Goal: Task Accomplishment & Management: Use online tool/utility

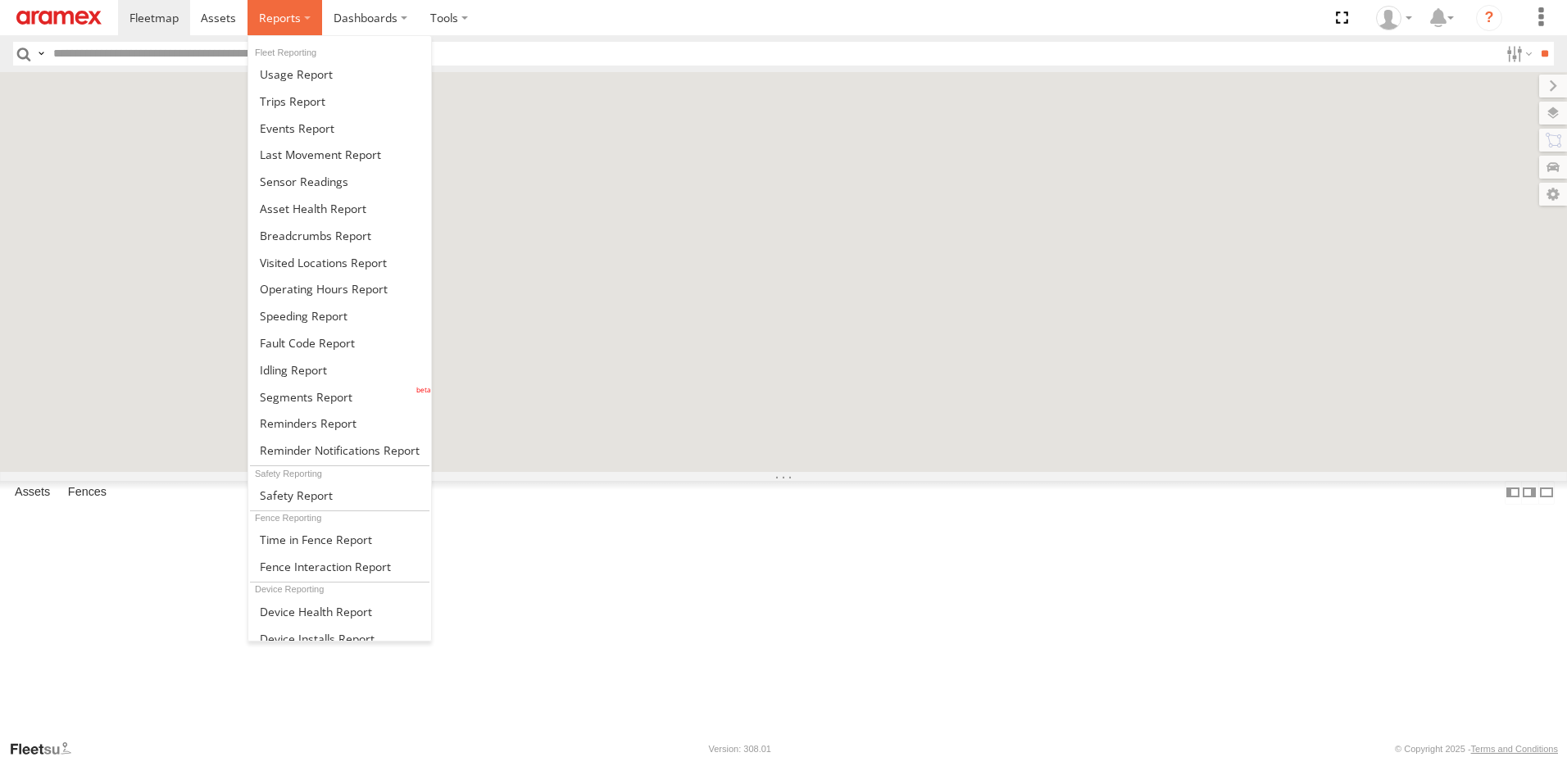
click at [303, 18] on label at bounding box center [284, 17] width 75 height 35
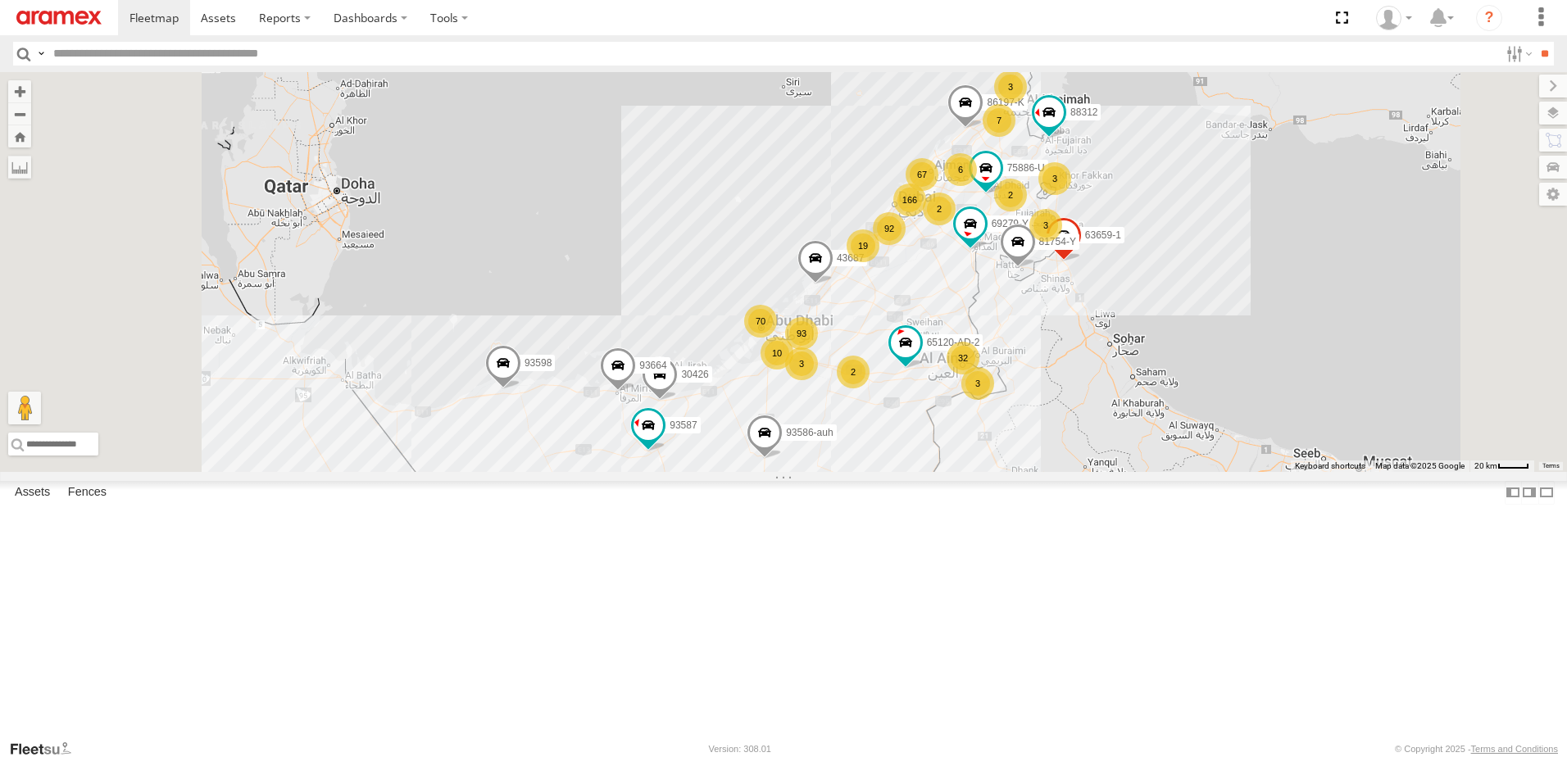
click at [558, 21] on section at bounding box center [840, 17] width 1445 height 35
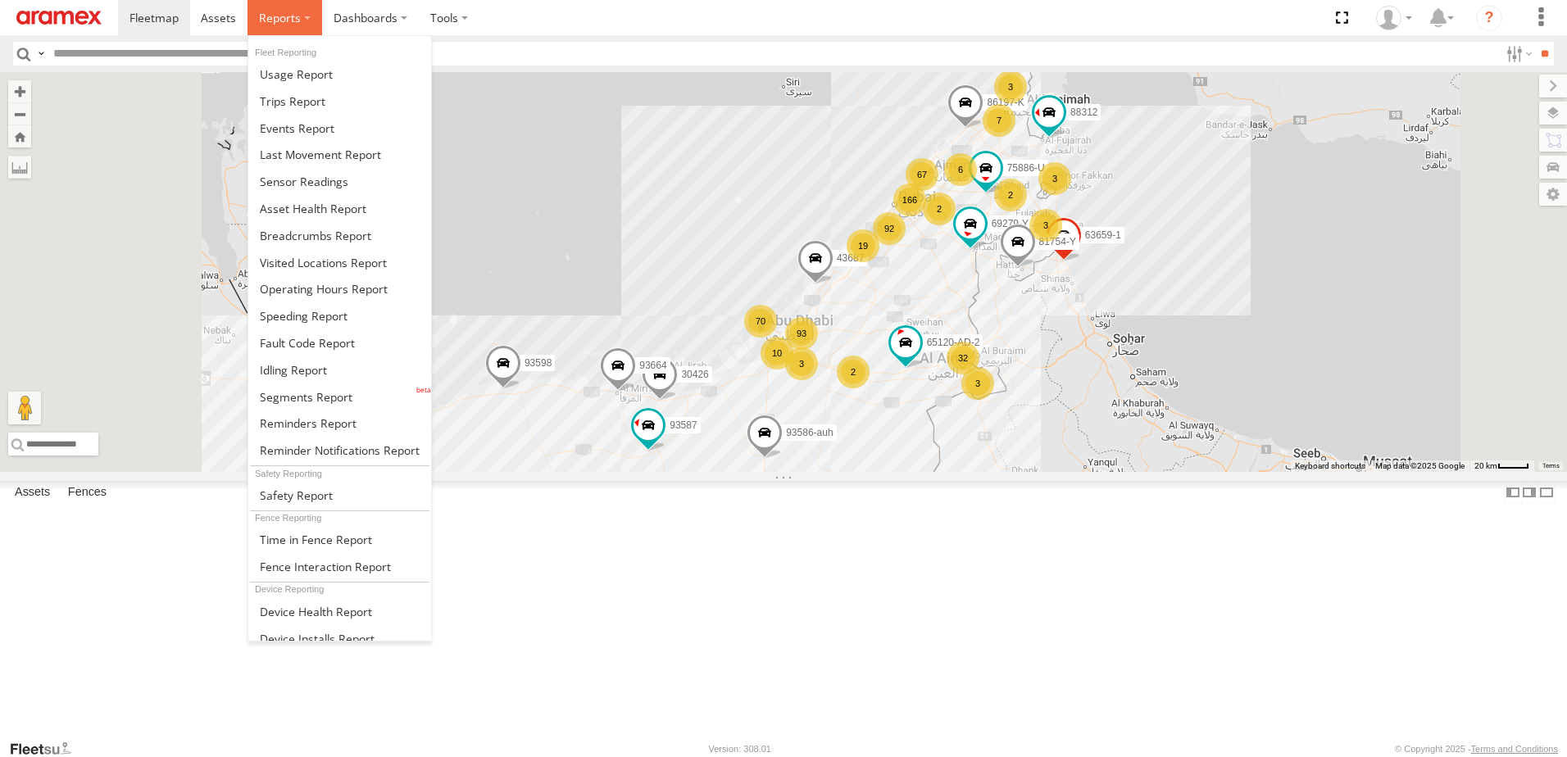
click at [278, 25] on span at bounding box center [280, 18] width 42 height 16
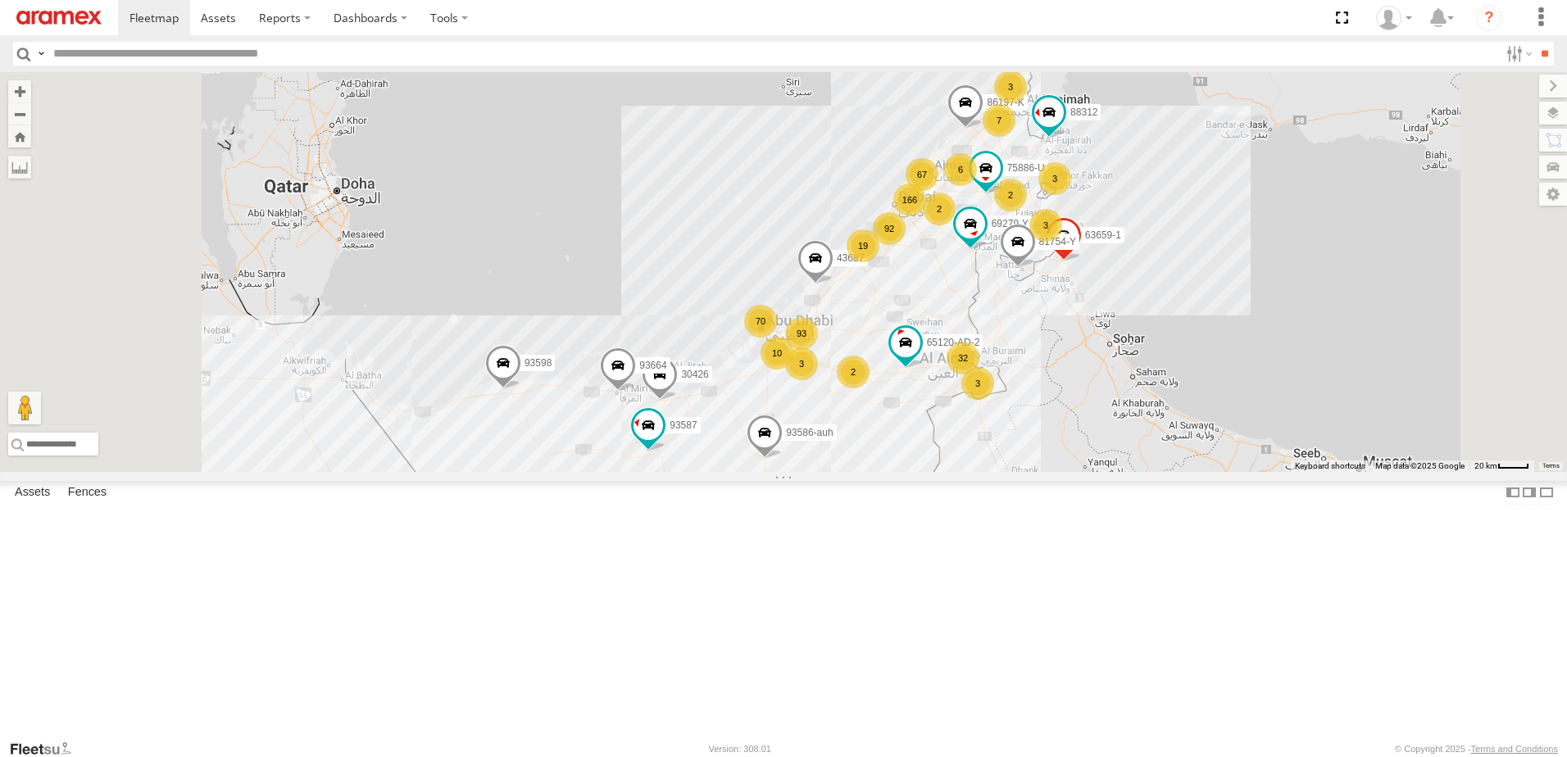
click at [514, 7] on section at bounding box center [840, 17] width 1445 height 35
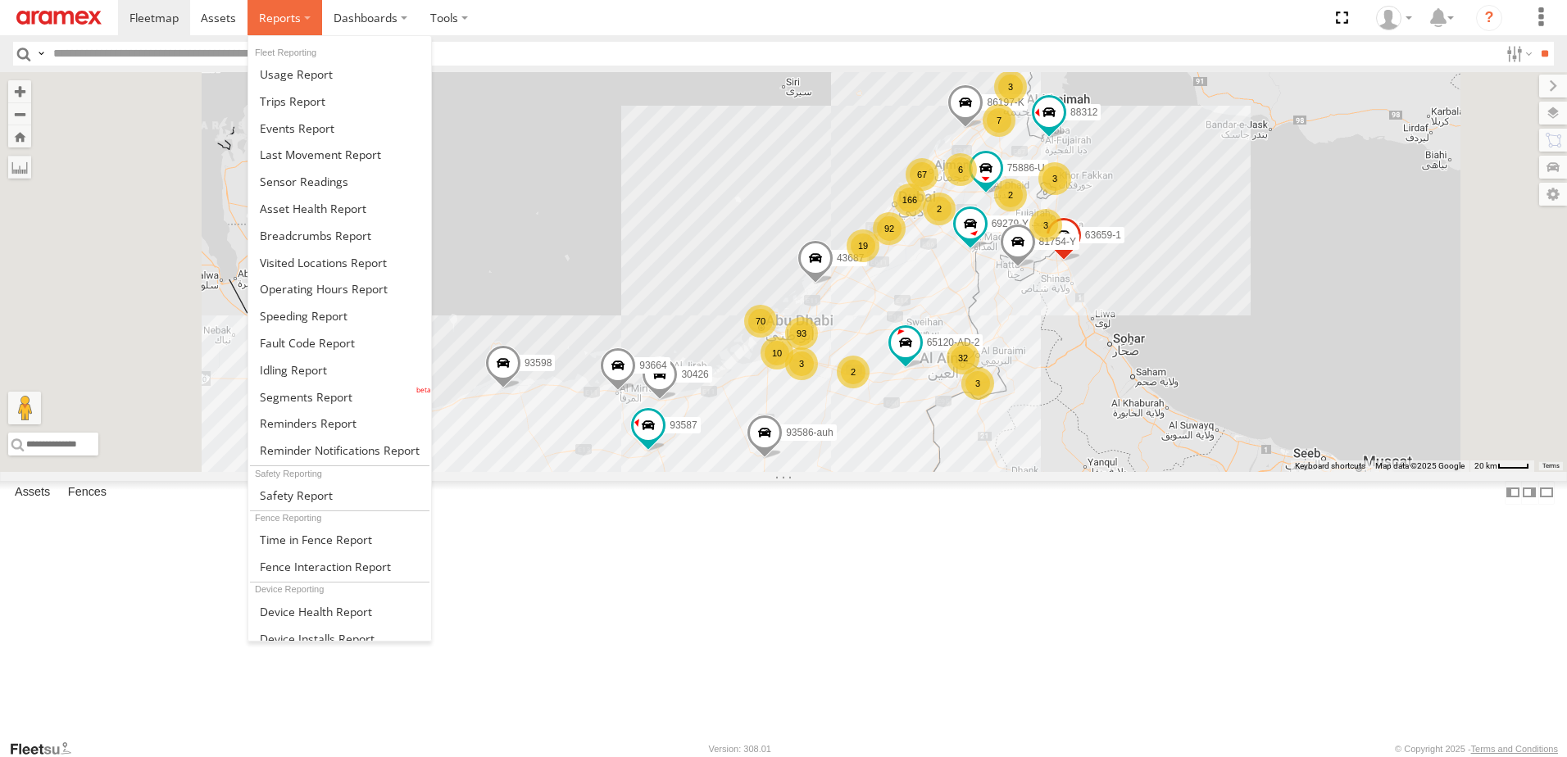
click at [293, 18] on span at bounding box center [280, 18] width 42 height 16
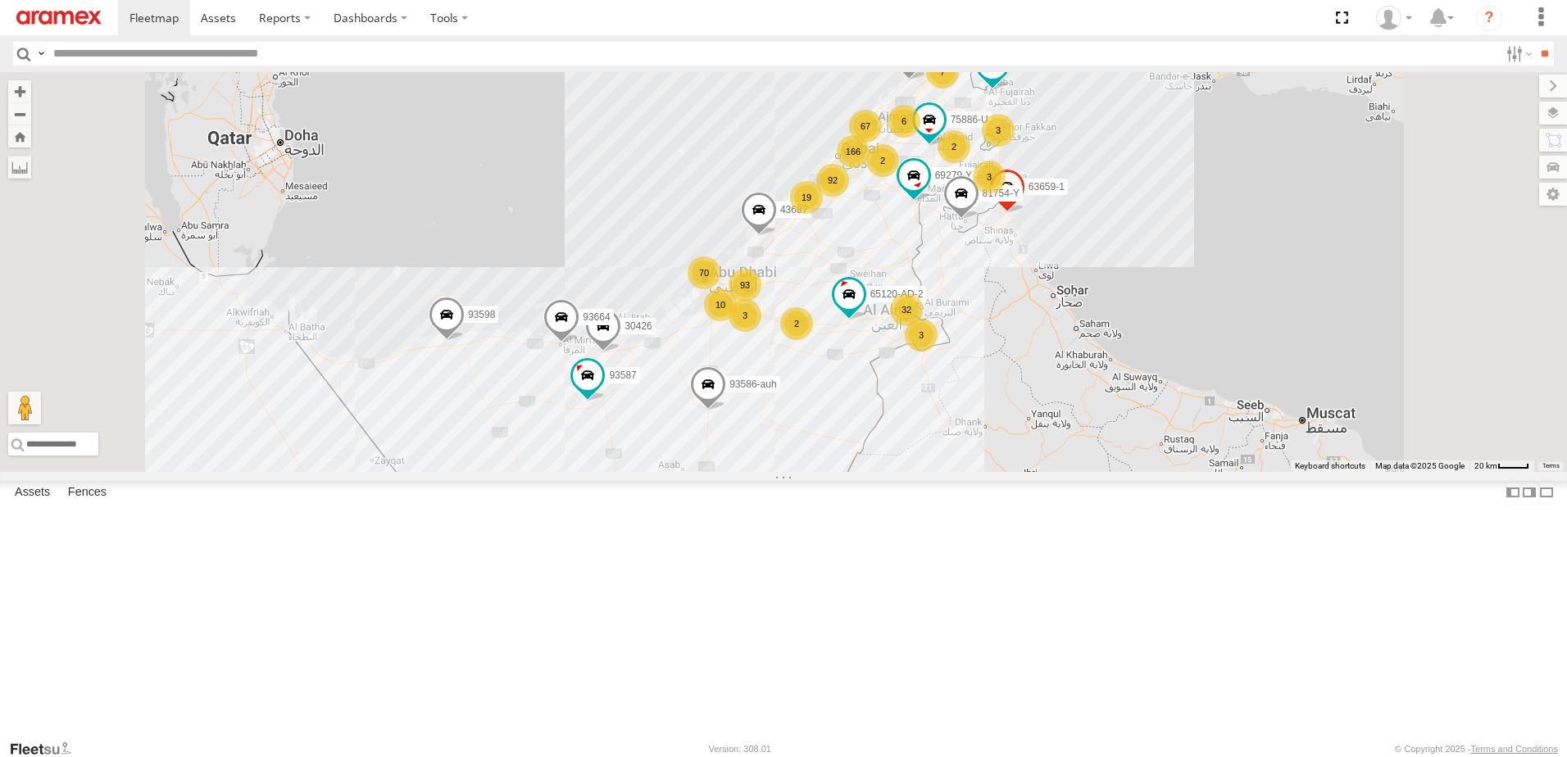
drag, startPoint x: 772, startPoint y: 399, endPoint x: 716, endPoint y: 348, distance: 75.4
click at [716, 348] on div "166 32 19 92 67 93 70 7 6 93598 3 63659-1 3 69279-Y 3 93587 2 3 2 30426 86197-K…" at bounding box center [783, 272] width 1567 height 400
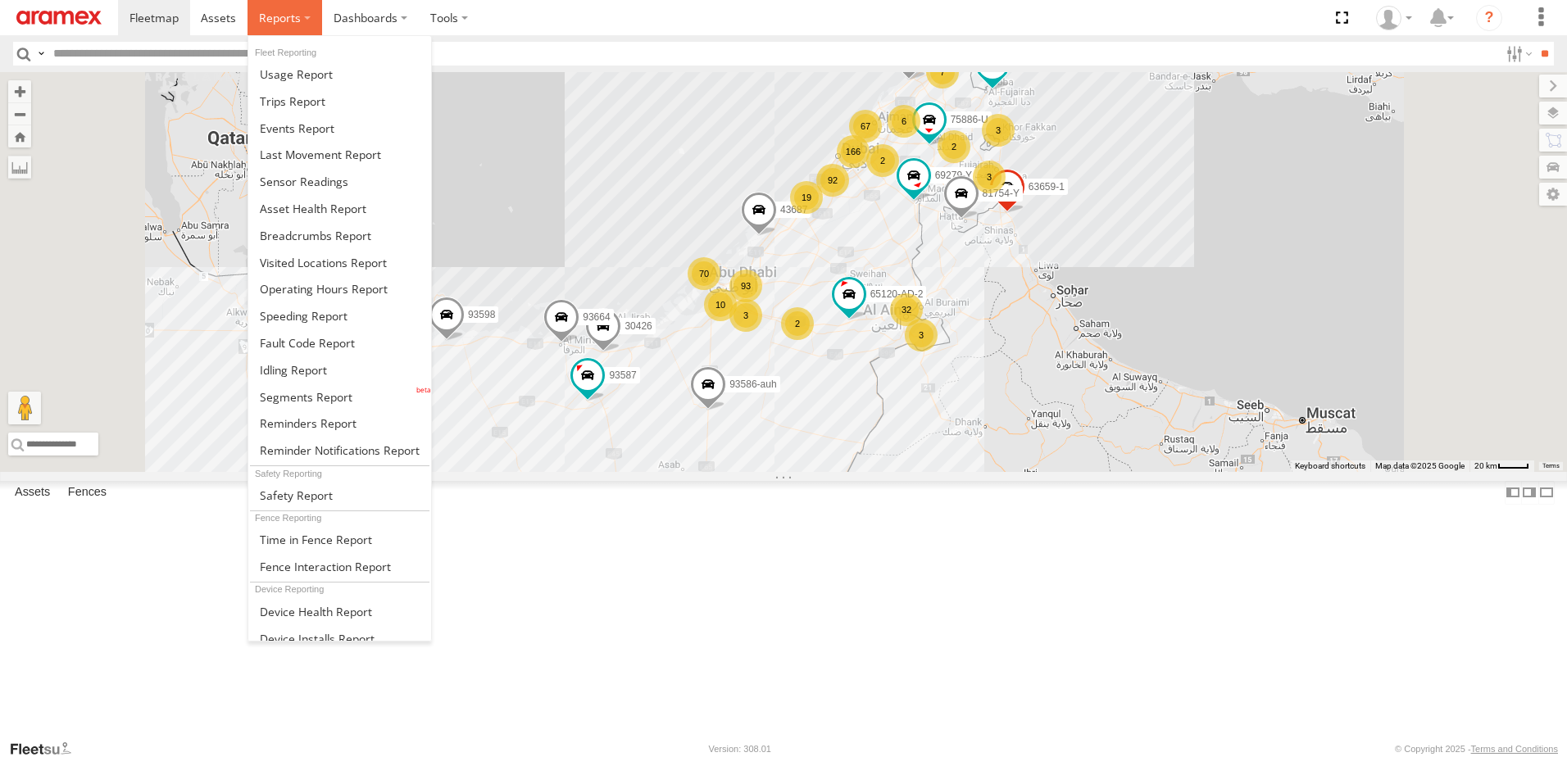
click at [298, 16] on span at bounding box center [280, 18] width 42 height 16
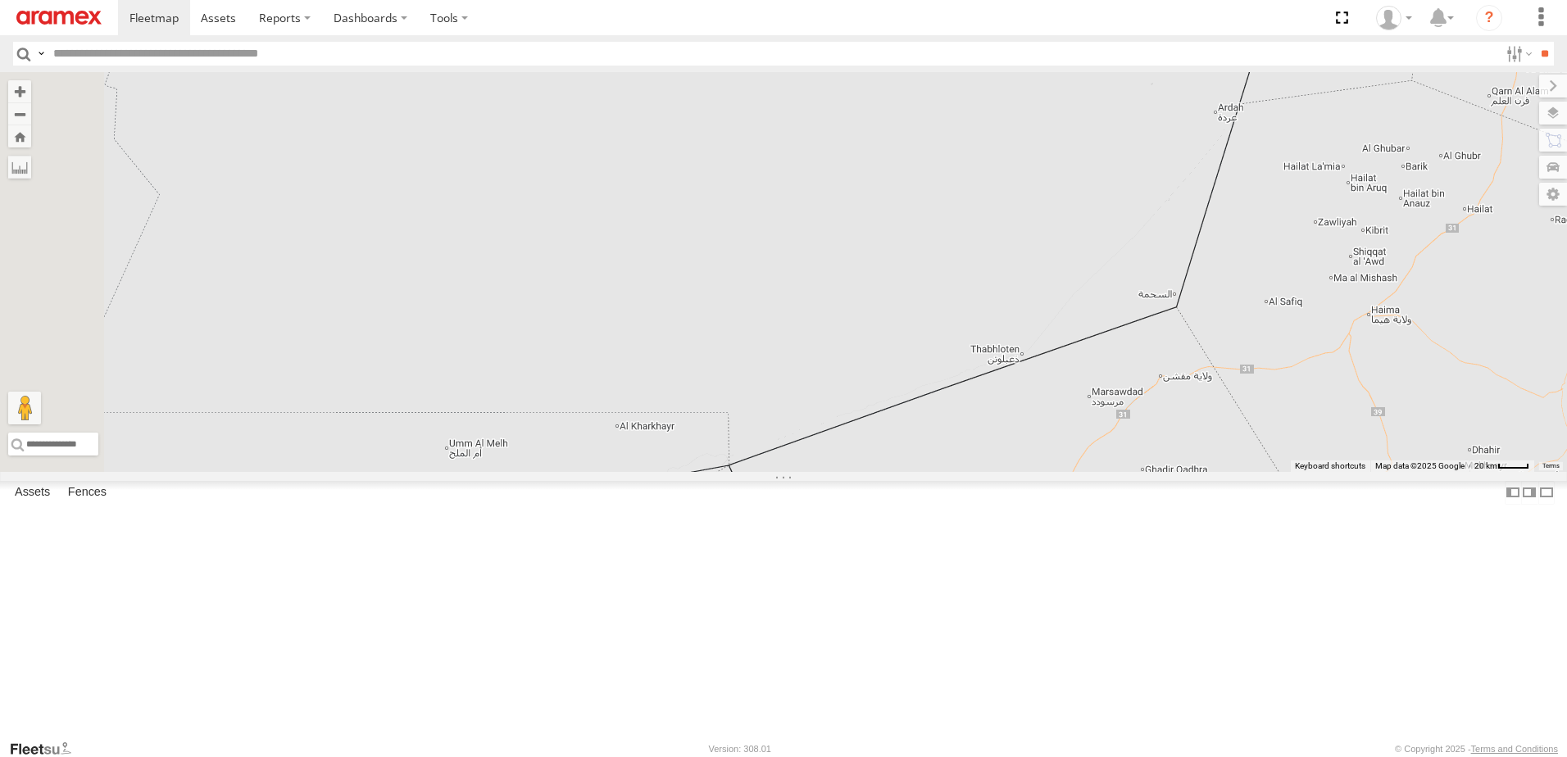
drag, startPoint x: 763, startPoint y: 611, endPoint x: 1142, endPoint y: -85, distance: 793.2
click at [1142, 0] on html at bounding box center [783, 378] width 1567 height 757
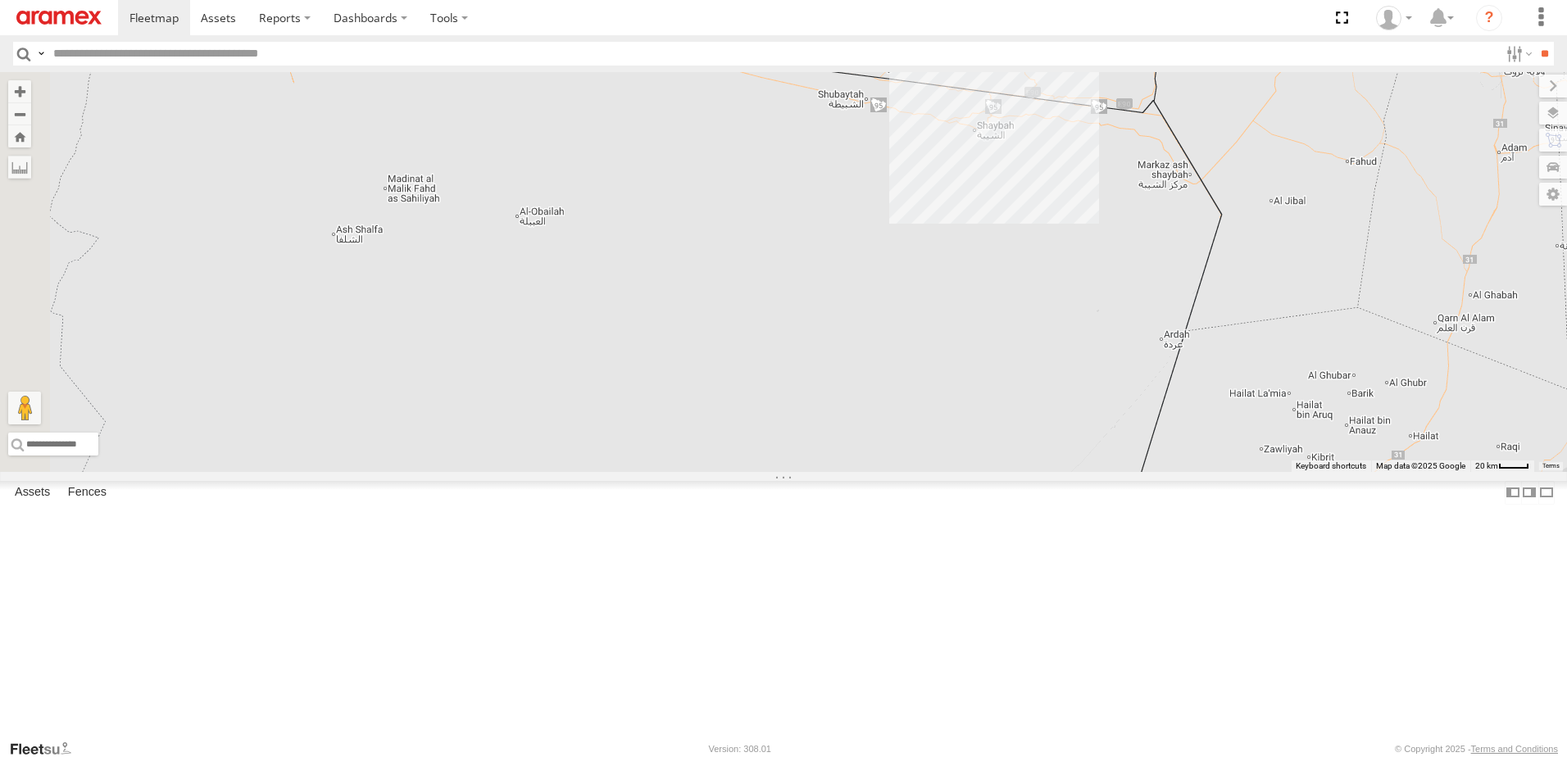
drag, startPoint x: 1028, startPoint y: 338, endPoint x: 969, endPoint y: 554, distance: 224.2
click at [969, 472] on div "166 32 19 92 67 93 70 7 6 93598 3 63659-1 3 69279-Y 3 93587 2 3 2 30426 86197-K…" at bounding box center [783, 272] width 1567 height 400
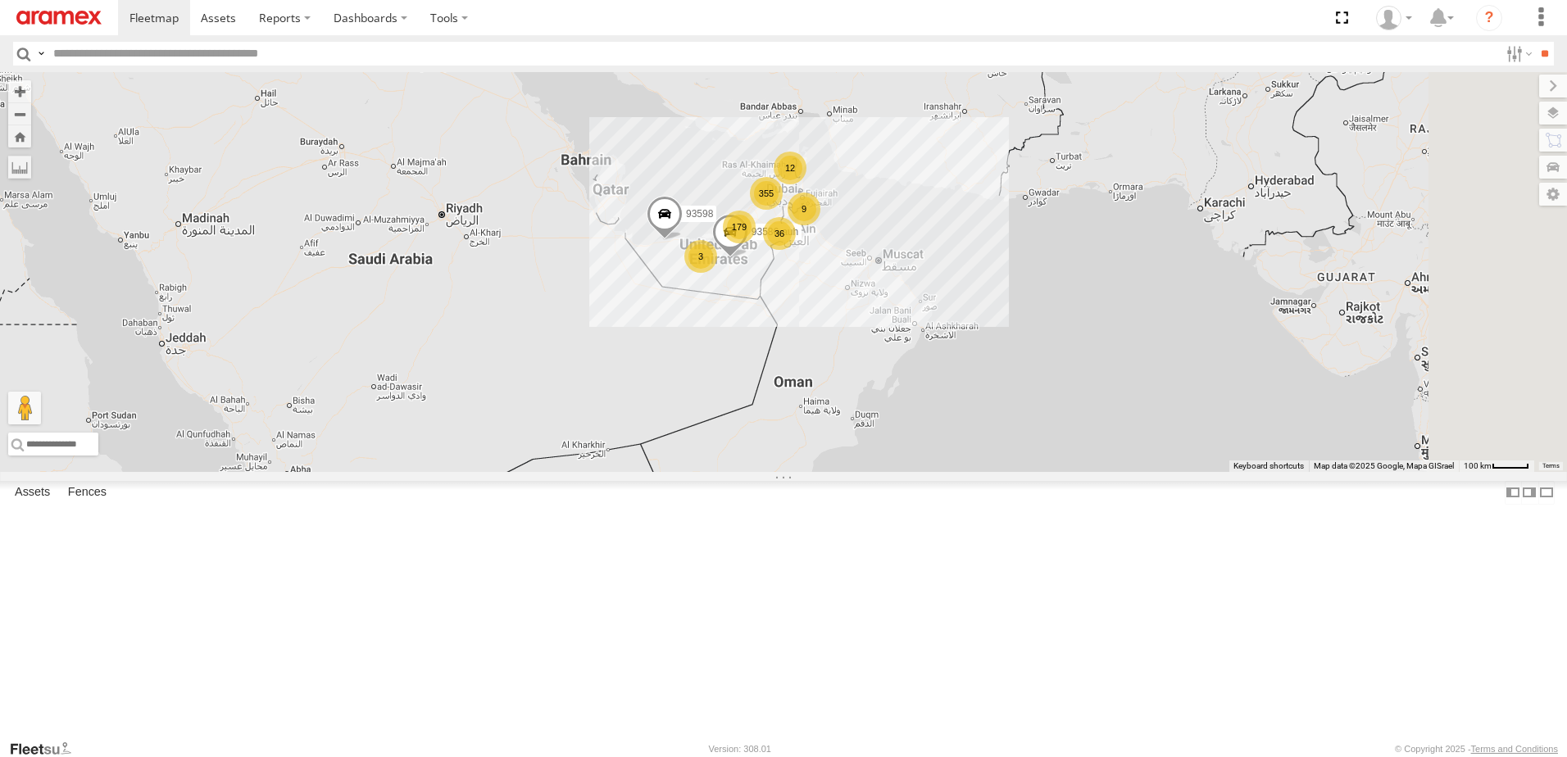
drag, startPoint x: 876, startPoint y: 479, endPoint x: 804, endPoint y: 490, distance: 72.9
click at [804, 472] on div "93598 93586-auh 355 36 179 12 9 3" at bounding box center [783, 272] width 1567 height 400
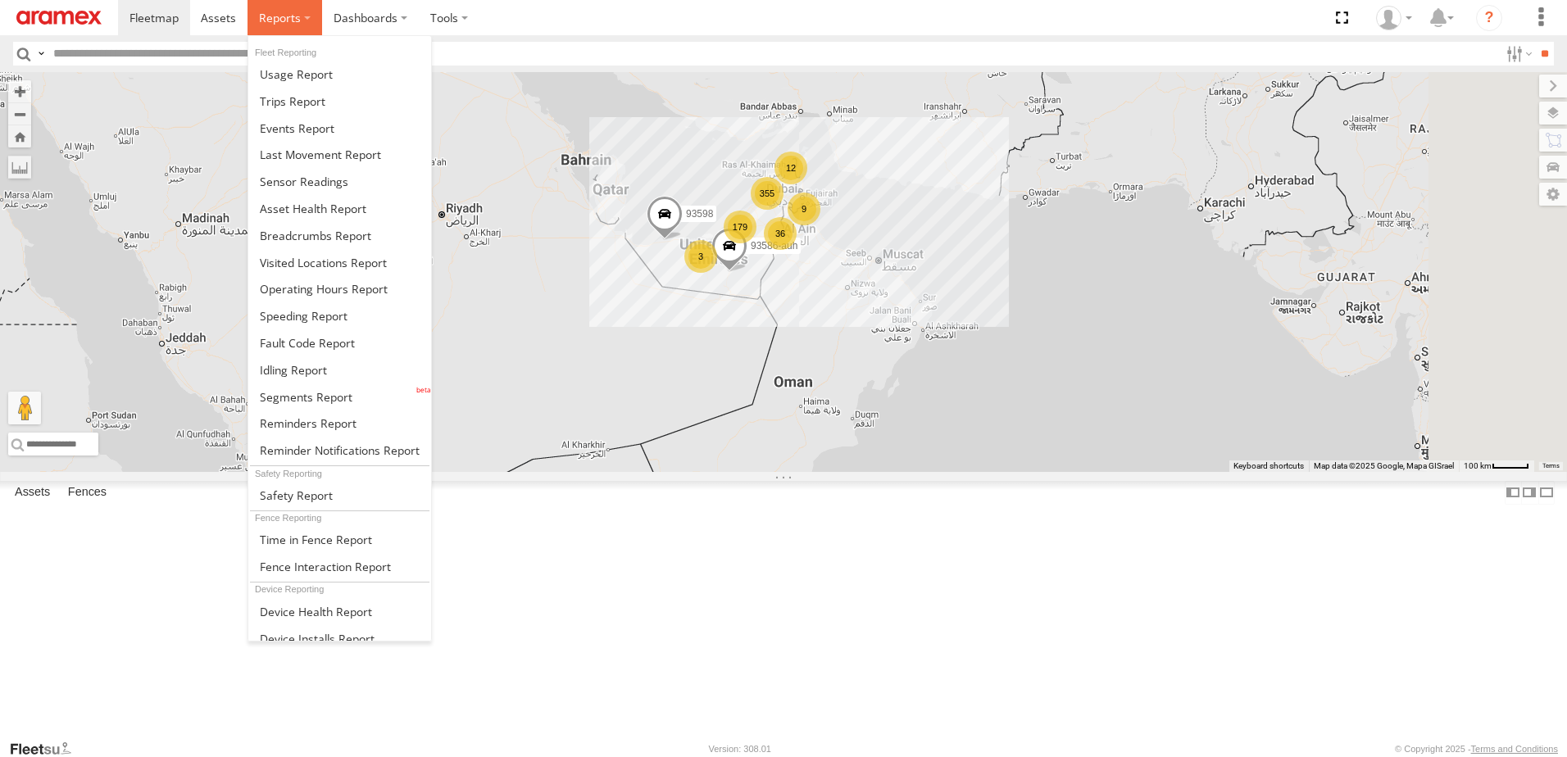
click at [282, 20] on span at bounding box center [280, 18] width 42 height 16
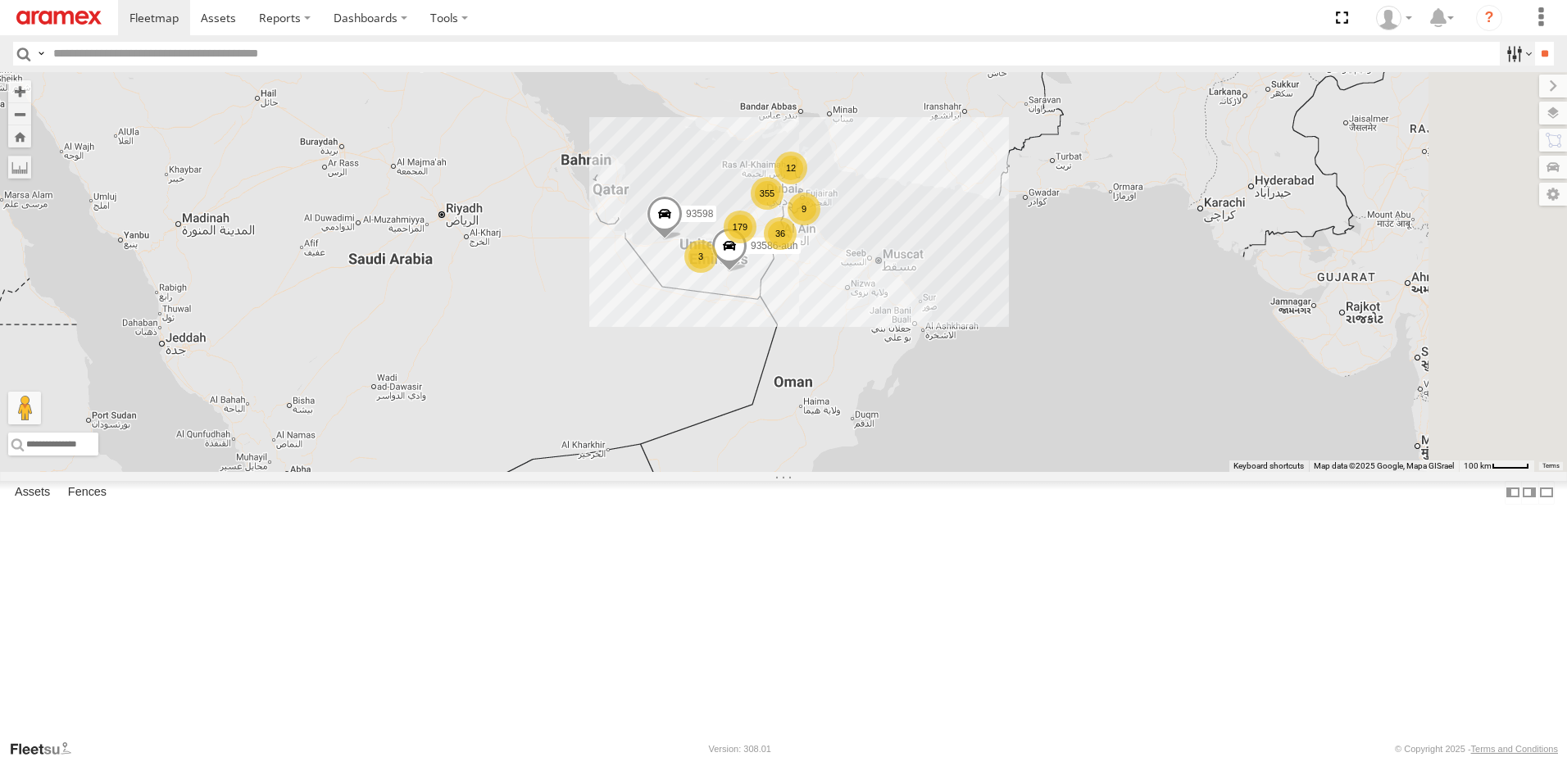
click at [1506, 57] on label at bounding box center [1517, 54] width 35 height 24
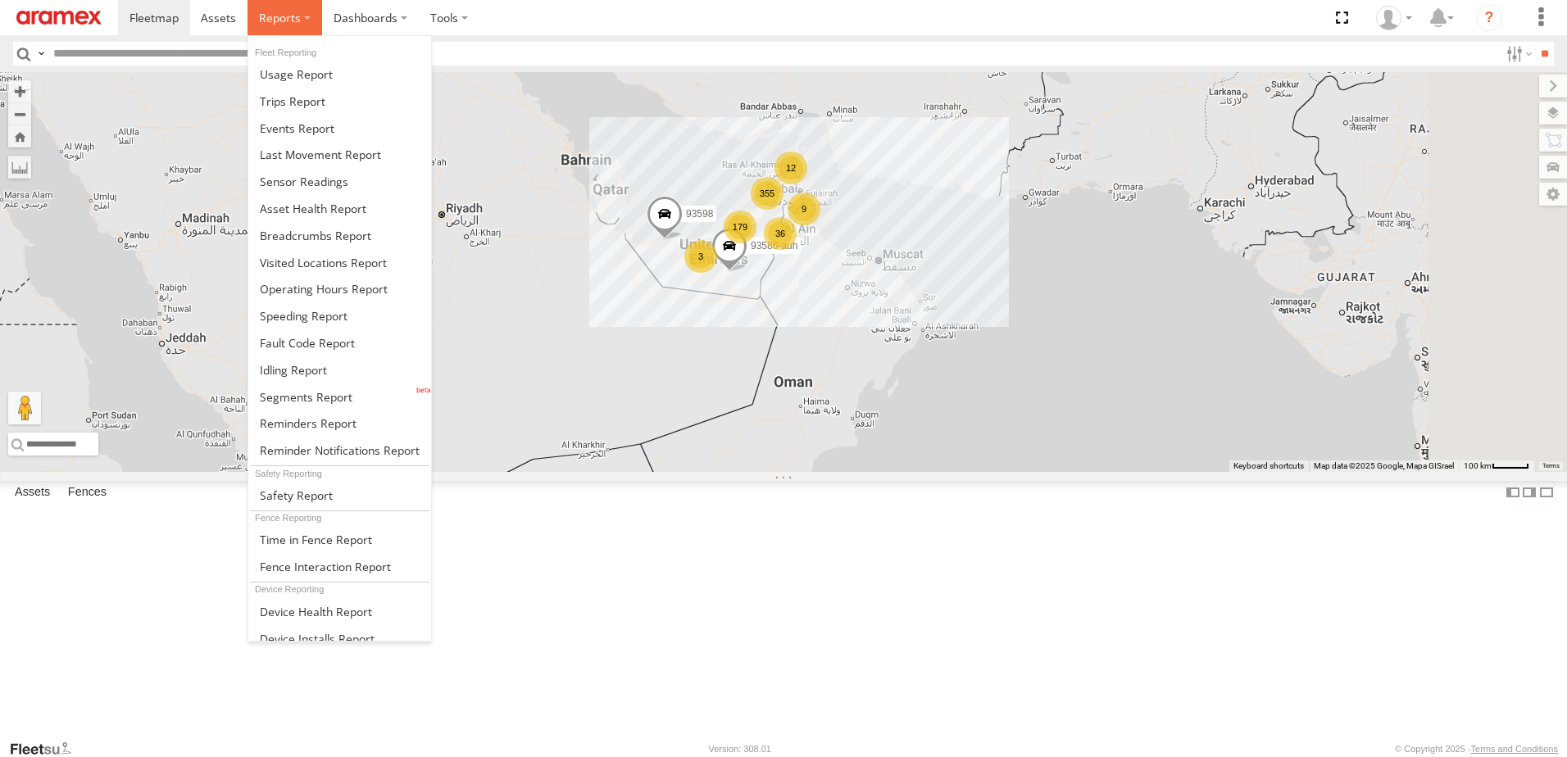
click at [281, 15] on span at bounding box center [280, 18] width 42 height 16
click at [303, 104] on span at bounding box center [293, 101] width 66 height 16
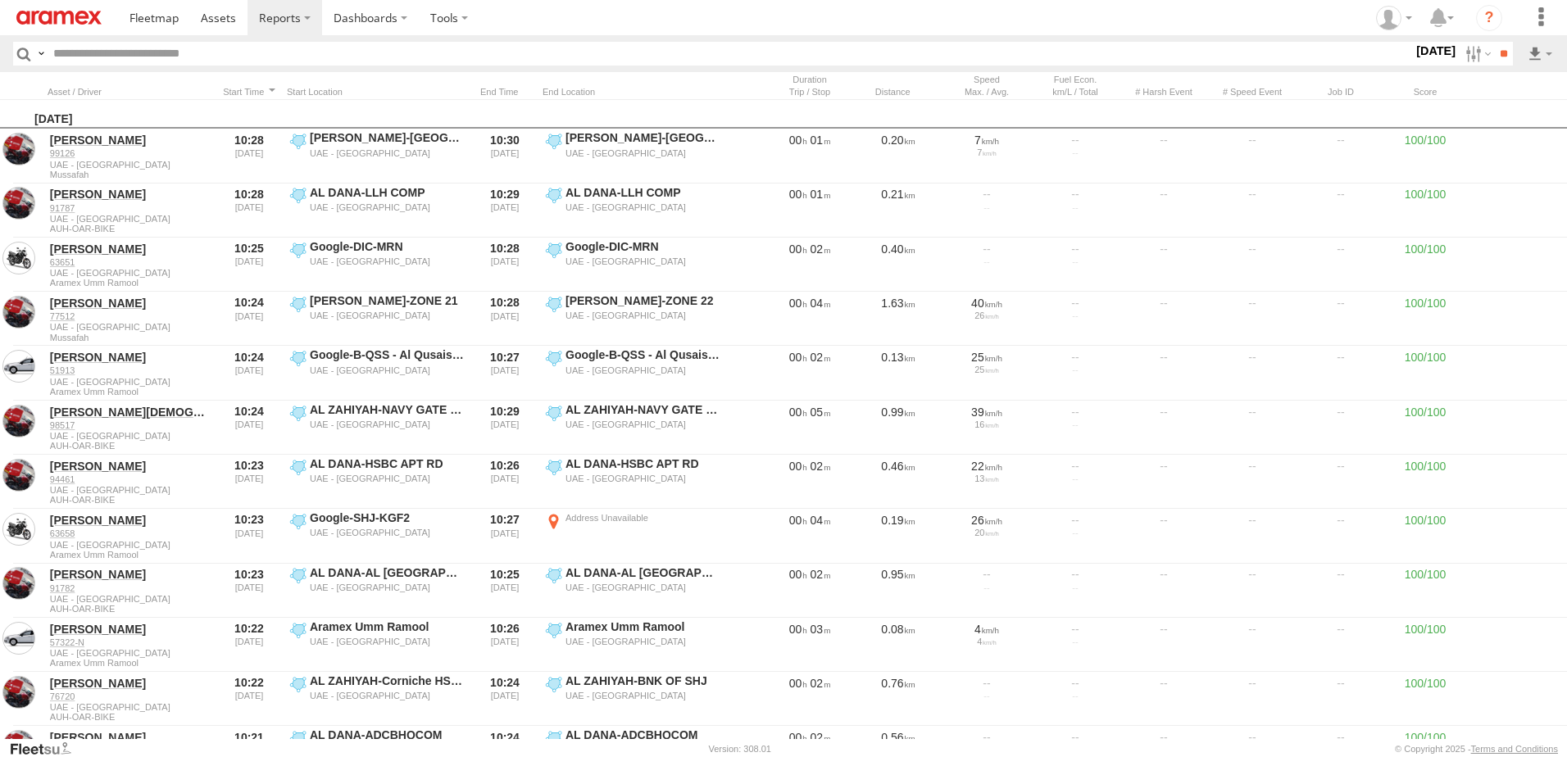
drag, startPoint x: 1471, startPoint y: 48, endPoint x: 990, endPoint y: 72, distance: 481.6
click at [1471, 48] on label at bounding box center [1476, 54] width 35 height 24
click at [0, 0] on span "AUH" at bounding box center [0, 0] width 0 height 0
click at [0, 0] on label at bounding box center [0, 0] width 0 height 0
click at [1502, 55] on input "**" at bounding box center [1503, 54] width 19 height 24
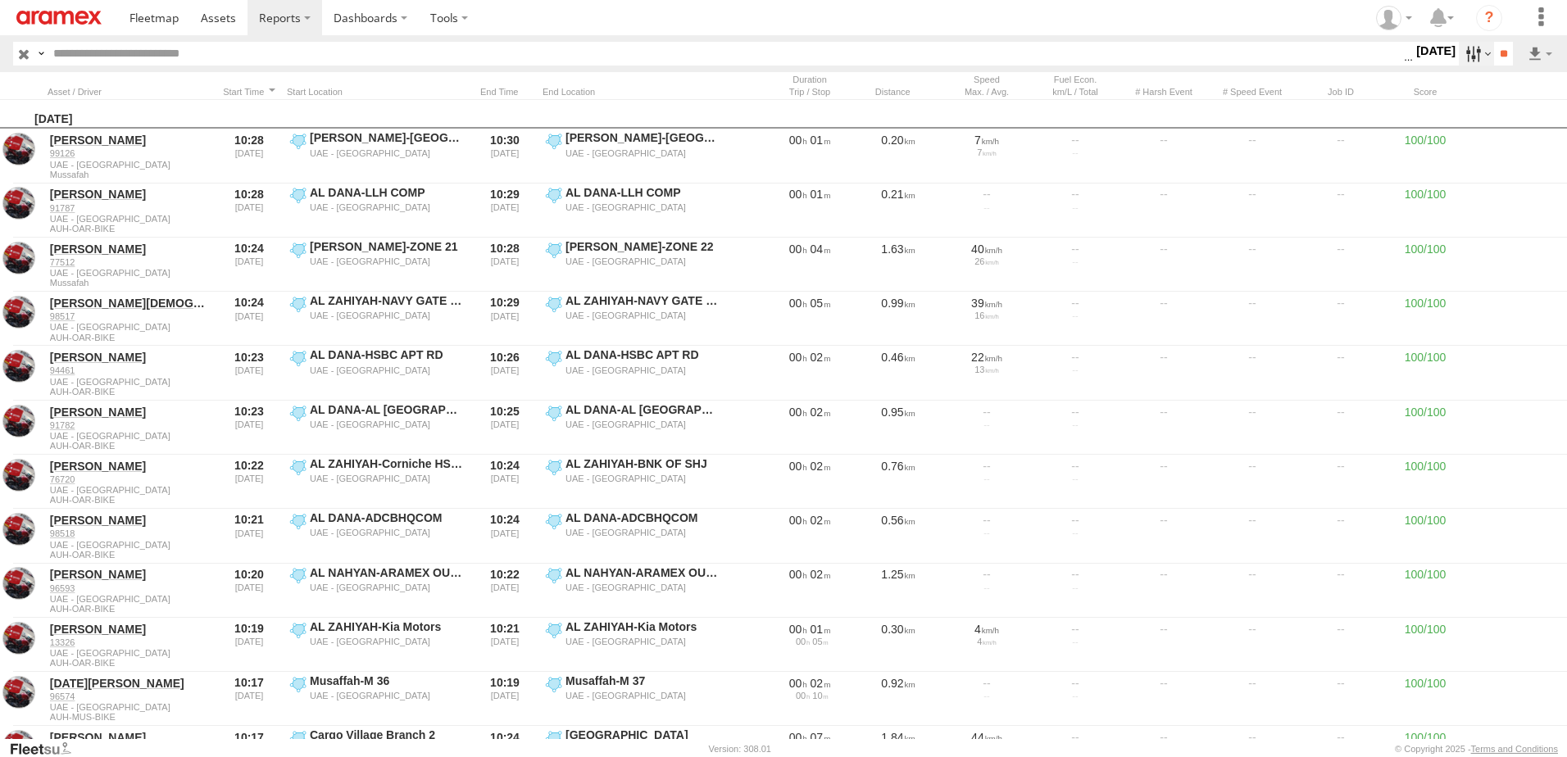
click at [1460, 54] on label at bounding box center [1476, 54] width 35 height 24
click at [0, 0] on label at bounding box center [0, 0] width 0 height 0
click at [1498, 53] on input "**" at bounding box center [1503, 54] width 19 height 24
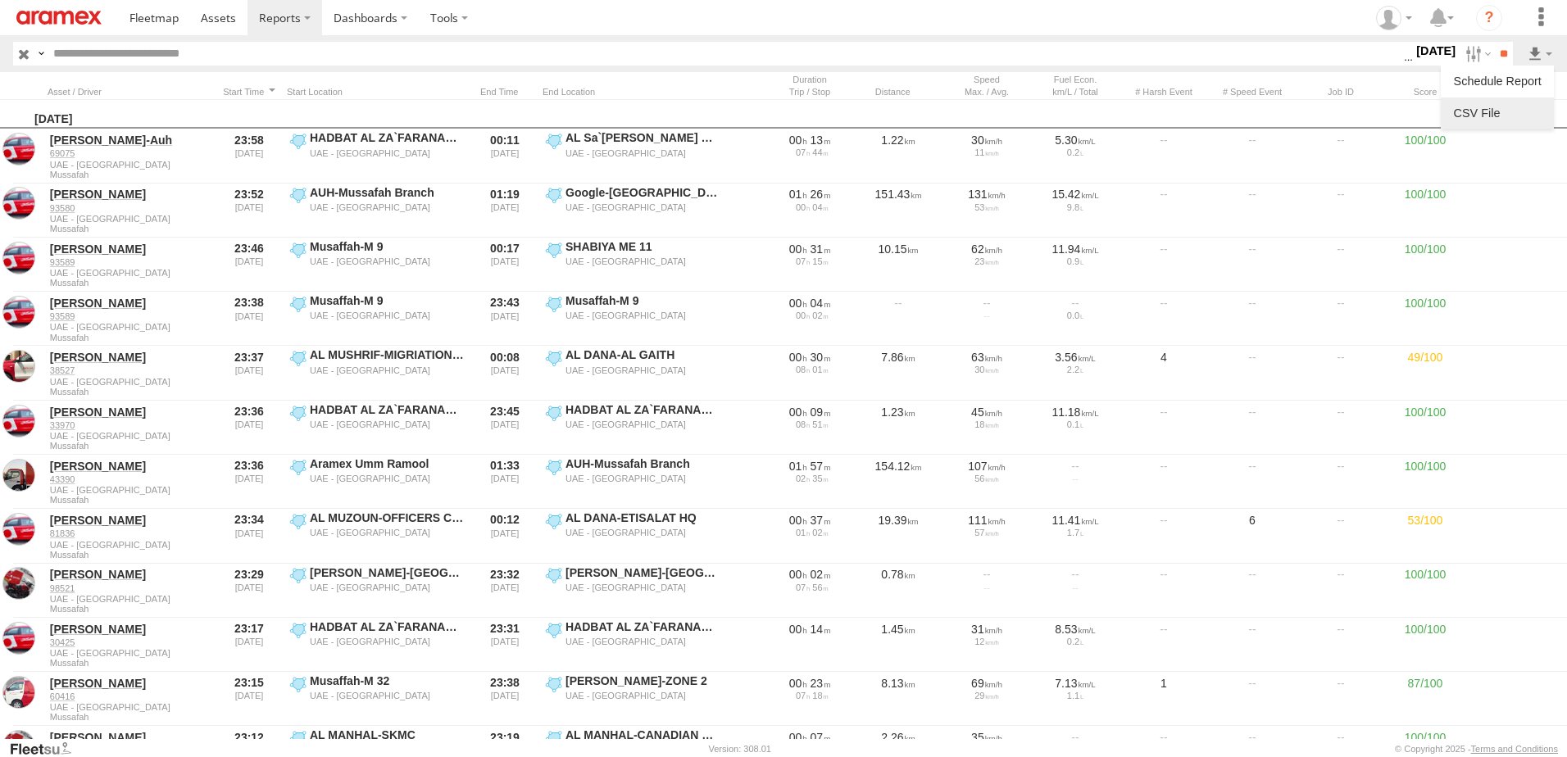
click at [1510, 108] on link at bounding box center [1497, 113] width 100 height 25
